Goal: Browse casually

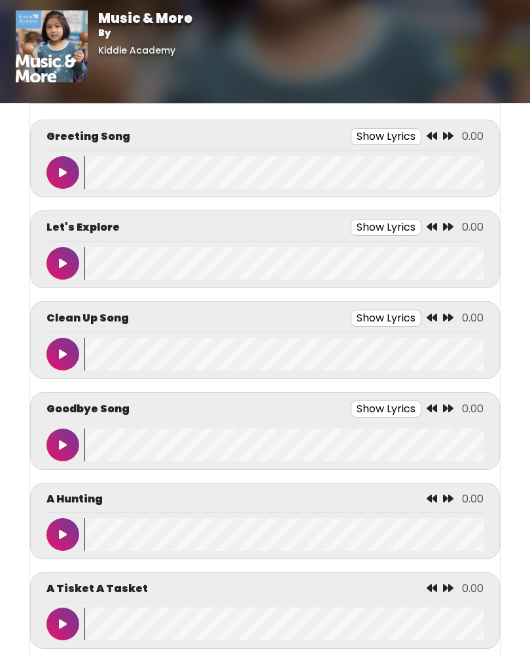
click at [61, 172] on icon at bounding box center [63, 172] width 8 height 10
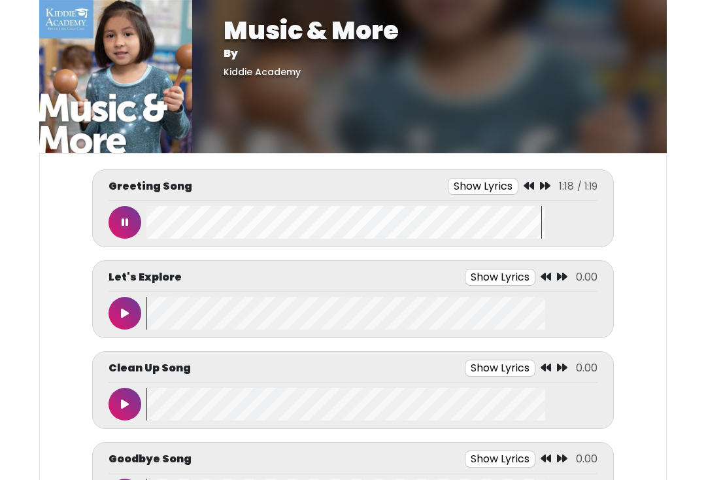
click at [114, 312] on button at bounding box center [125, 313] width 33 height 33
click at [125, 400] on icon at bounding box center [125, 404] width 7 height 10
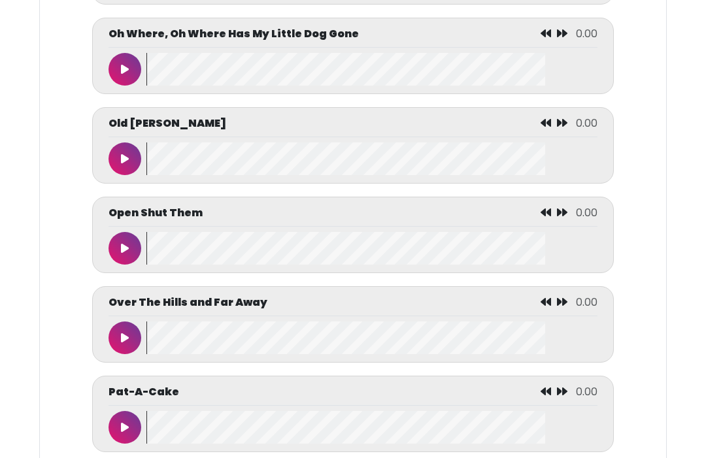
scroll to position [4626, 0]
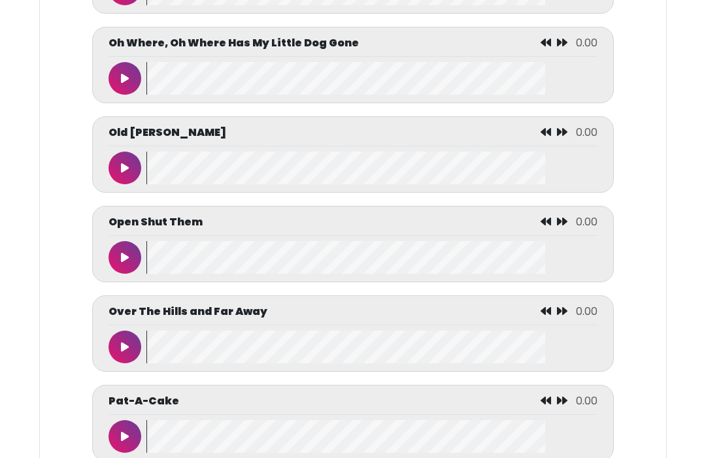
click at [134, 184] on button at bounding box center [125, 168] width 33 height 33
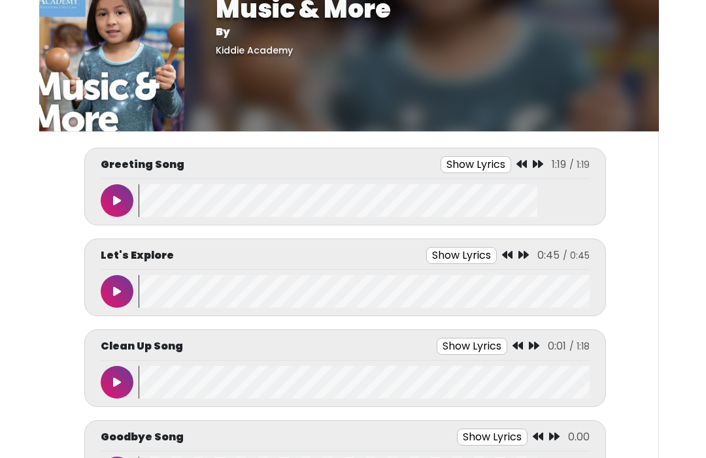
scroll to position [21, 0]
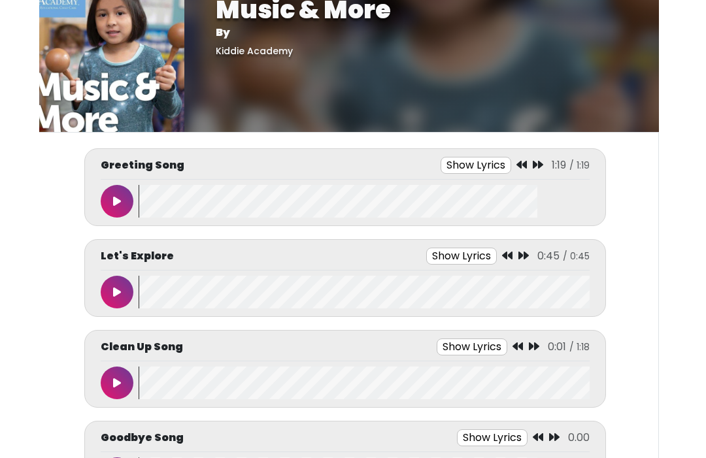
click at [127, 292] on button at bounding box center [117, 292] width 33 height 33
click at [117, 287] on icon at bounding box center [117, 292] width 7 height 10
click at [130, 290] on button at bounding box center [117, 292] width 33 height 33
click at [111, 284] on button at bounding box center [117, 292] width 33 height 33
click at [114, 297] on icon at bounding box center [117, 292] width 8 height 10
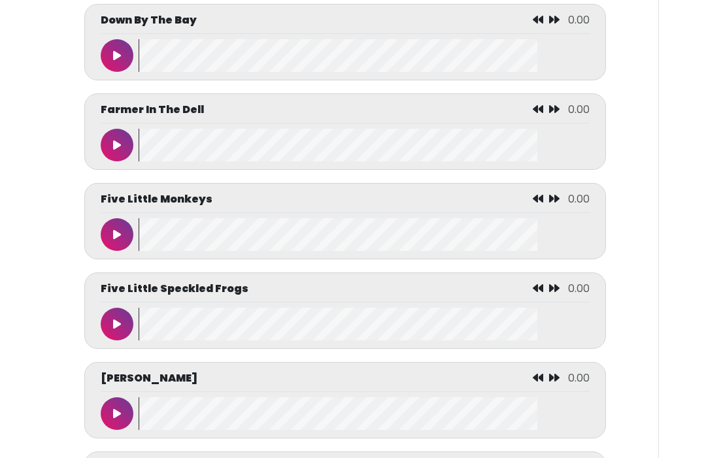
scroll to position [2144, 0]
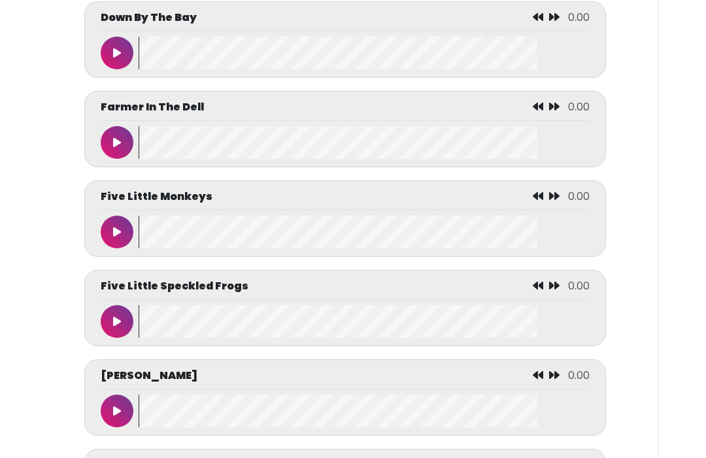
click at [123, 159] on button at bounding box center [117, 142] width 33 height 33
click at [114, 148] on icon at bounding box center [117, 142] width 7 height 10
click at [118, 148] on button at bounding box center [117, 142] width 33 height 33
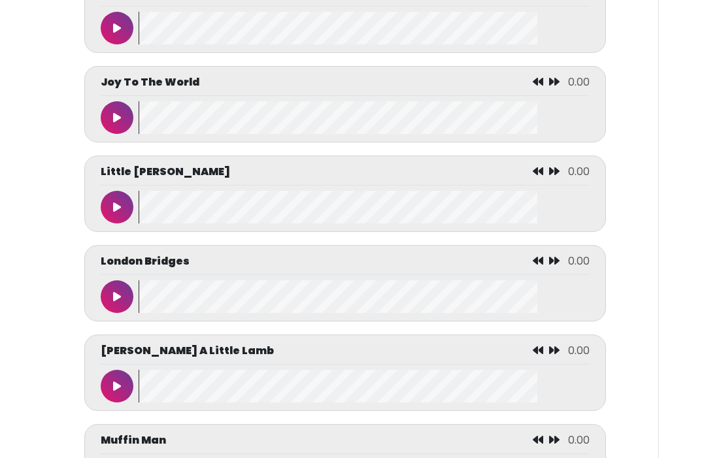
scroll to position [4012, 0]
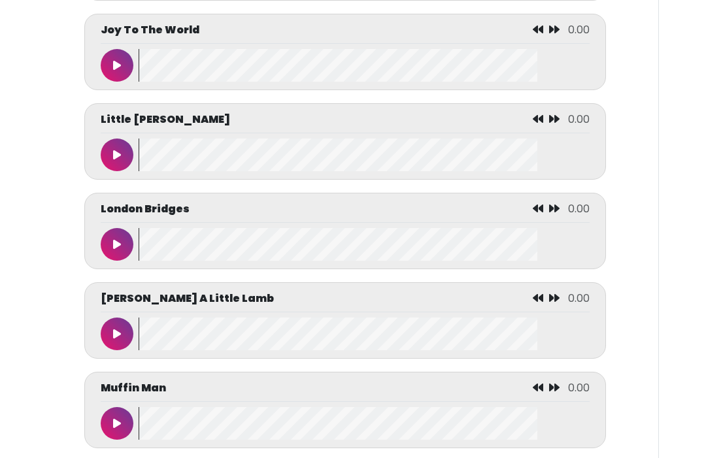
click at [129, 262] on button at bounding box center [117, 245] width 33 height 33
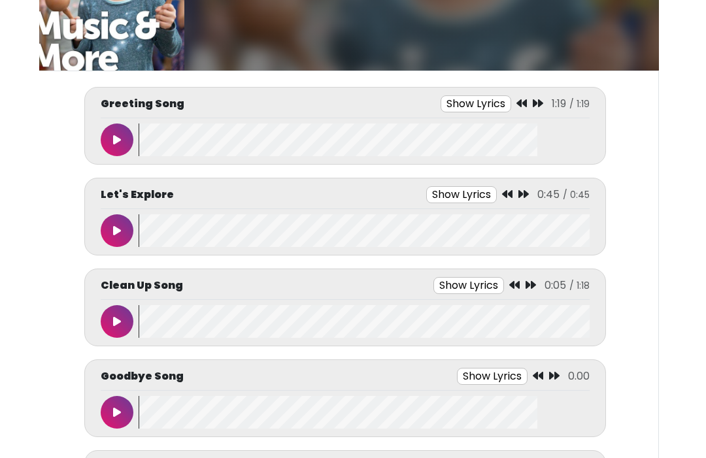
scroll to position [82, 0]
click at [122, 411] on button at bounding box center [117, 412] width 33 height 33
click at [132, 412] on button at bounding box center [117, 412] width 33 height 33
click at [111, 426] on button at bounding box center [117, 412] width 33 height 33
click at [107, 419] on button at bounding box center [117, 412] width 33 height 33
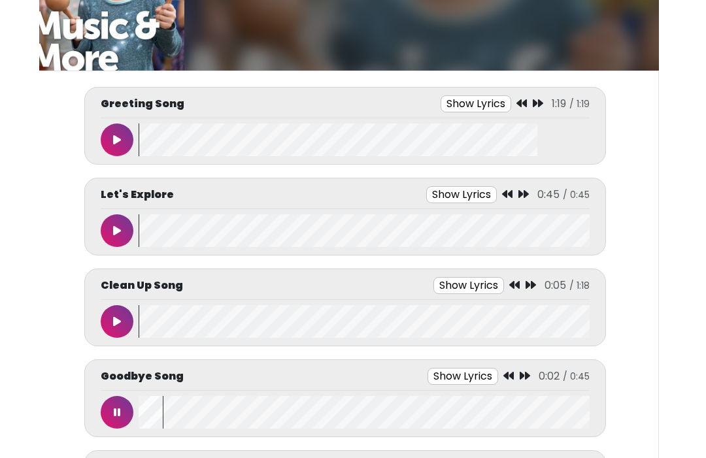
click at [114, 413] on icon at bounding box center [117, 412] width 7 height 10
